Goal: Task Accomplishment & Management: Manage account settings

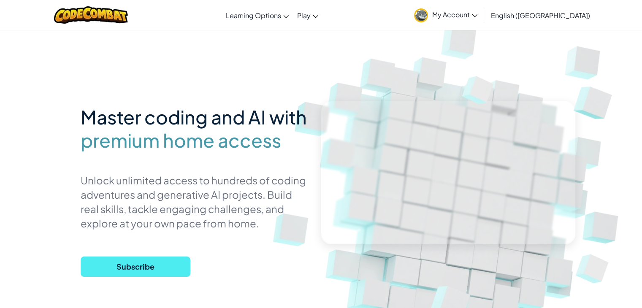
click at [428, 19] on img at bounding box center [421, 15] width 14 height 14
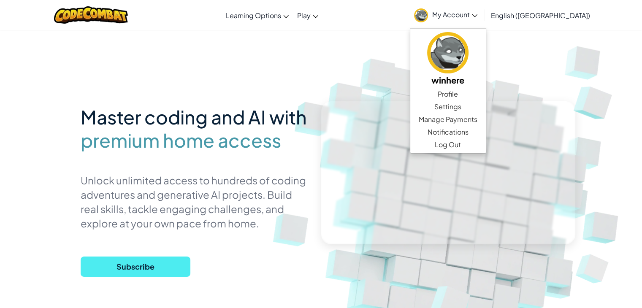
click at [441, 56] on img at bounding box center [456, 185] width 469 height 469
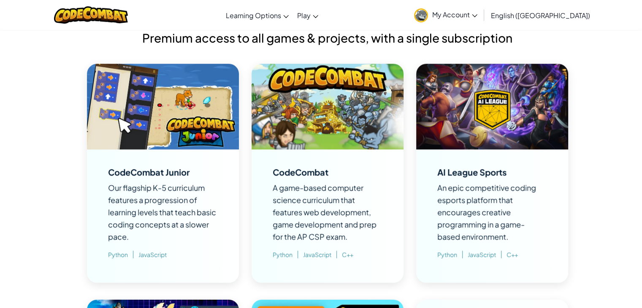
scroll to position [590, 0]
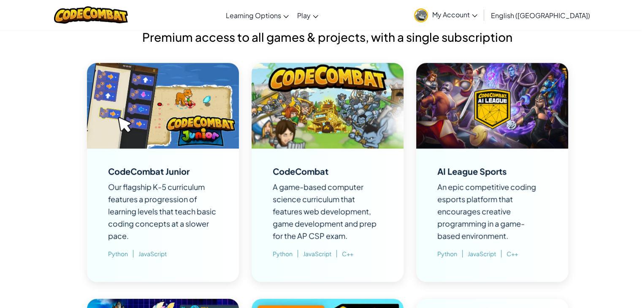
click at [325, 86] on img at bounding box center [327, 106] width 152 height 86
click at [312, 200] on span "A game-based computer science curriculum that features web development, game de…" at bounding box center [325, 211] width 104 height 59
drag, startPoint x: 307, startPoint y: 182, endPoint x: 313, endPoint y: 171, distance: 12.5
click at [313, 171] on div "CodeCombat A game-based computer science curriculum that features web developme…" at bounding box center [328, 215] width 110 height 100
click at [313, 171] on div "CodeCombat" at bounding box center [301, 171] width 56 height 8
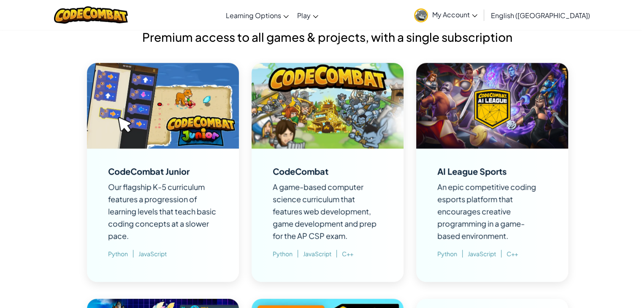
click at [309, 173] on div "CodeCombat" at bounding box center [301, 171] width 56 height 8
click at [316, 104] on img at bounding box center [327, 106] width 152 height 86
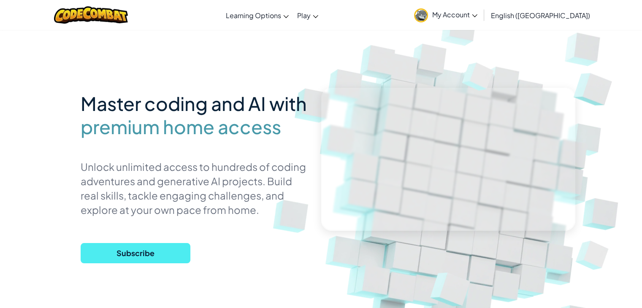
scroll to position [0, 0]
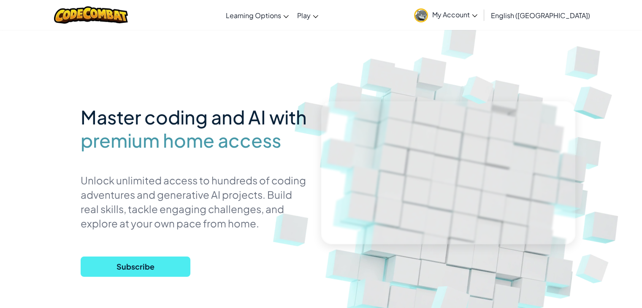
drag, startPoint x: 159, startPoint y: 282, endPoint x: 171, endPoint y: 254, distance: 30.6
click at [171, 254] on div "Master coding and AI with premium home access Unlock unlimited access to hundre…" at bounding box center [195, 191] width 228 height 181
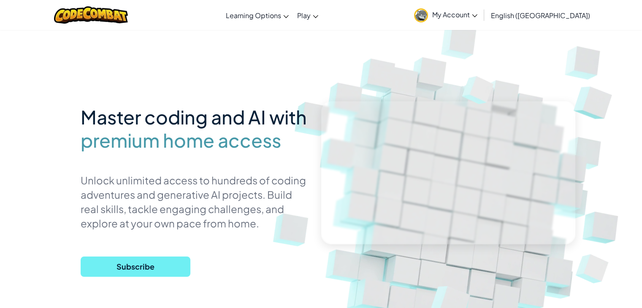
drag, startPoint x: 171, startPoint y: 254, endPoint x: 166, endPoint y: 273, distance: 19.5
click at [166, 273] on div "Master coding and AI with premium home access Unlock unlimited access to hundre…" at bounding box center [195, 191] width 228 height 181
click at [166, 273] on span "Subscribe" at bounding box center [136, 267] width 110 height 20
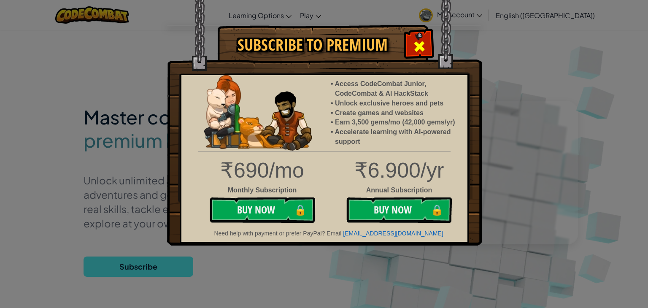
click at [417, 43] on span at bounding box center [420, 47] width 14 height 14
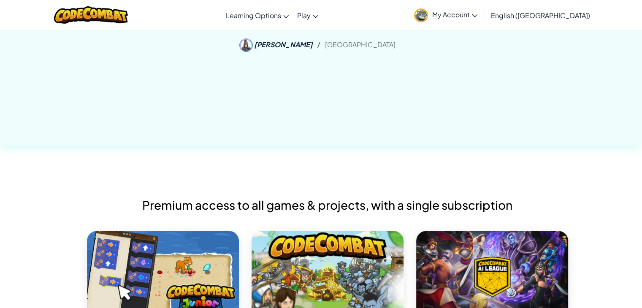
scroll to position [430, 0]
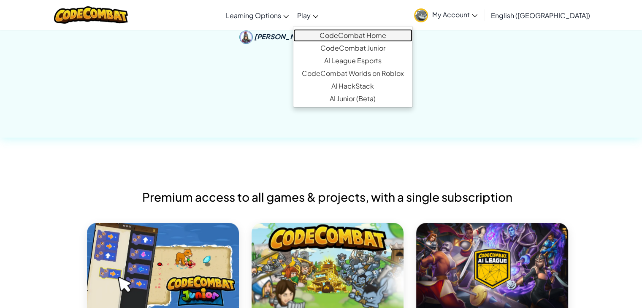
click at [379, 36] on link "CodeCombat Home" at bounding box center [352, 35] width 119 height 13
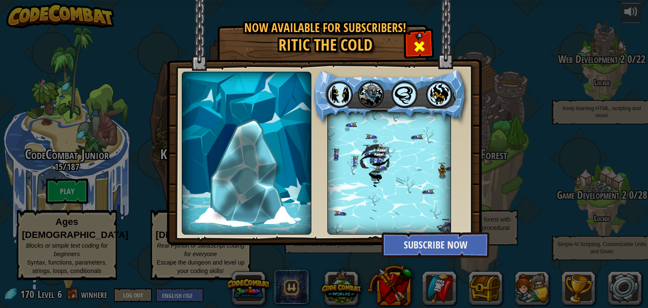
click at [419, 36] on div at bounding box center [419, 45] width 27 height 27
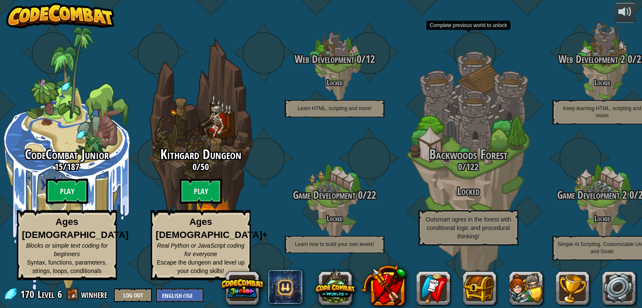
click at [419, 36] on div "Backwoods Forest 0 / 122 Locked Outsmart ogres in the forest with conditional l…" at bounding box center [468, 161] width 134 height 268
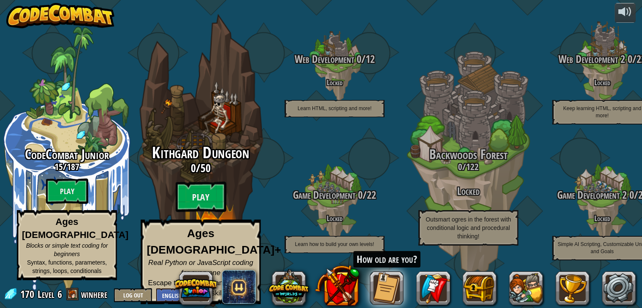
click at [210, 172] on span "50" at bounding box center [205, 167] width 10 height 15
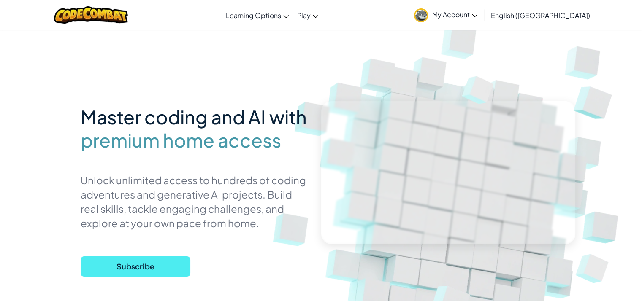
click at [477, 15] on span "My Account" at bounding box center [454, 14] width 45 height 9
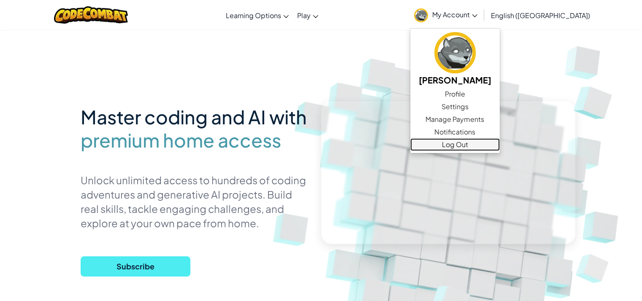
click at [500, 144] on link "Log Out" at bounding box center [454, 144] width 89 height 13
